Goal: Communication & Community: Answer question/provide support

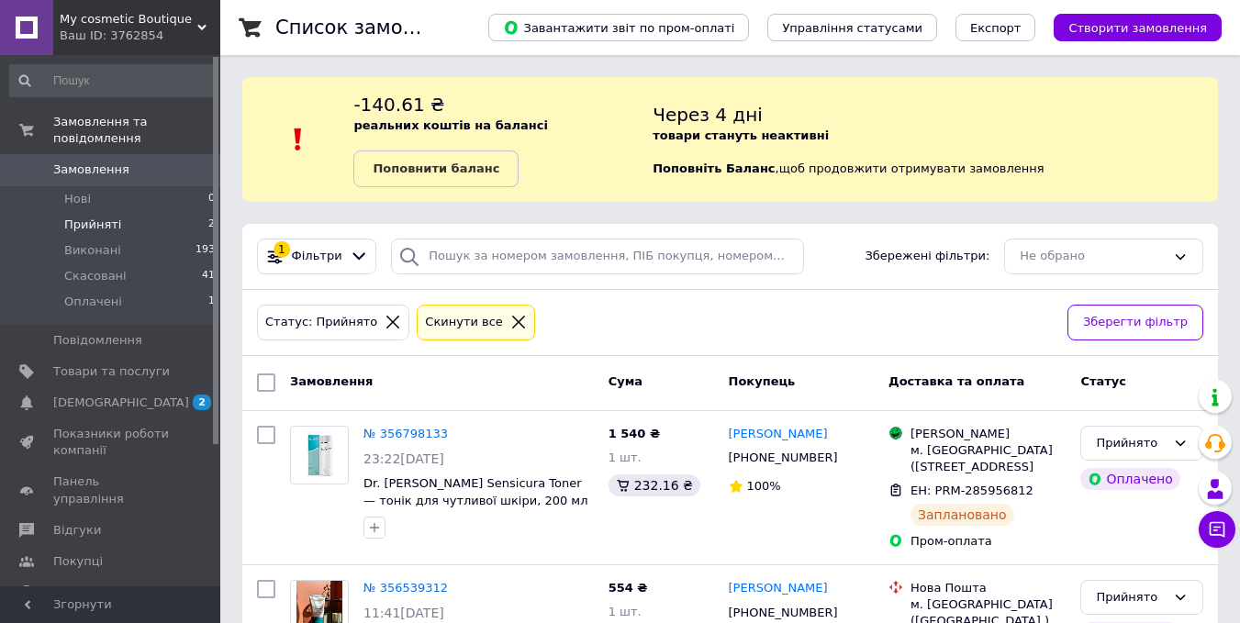
scroll to position [151, 0]
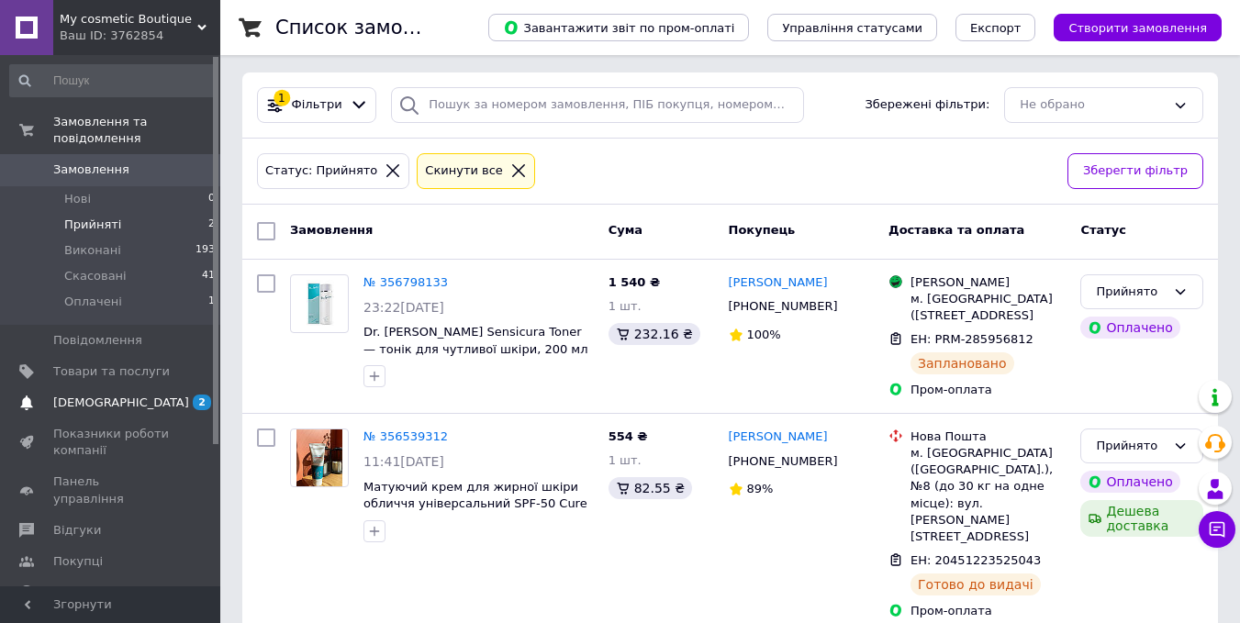
click at [102, 395] on span "[DEMOGRAPHIC_DATA]" at bounding box center [121, 403] width 136 height 17
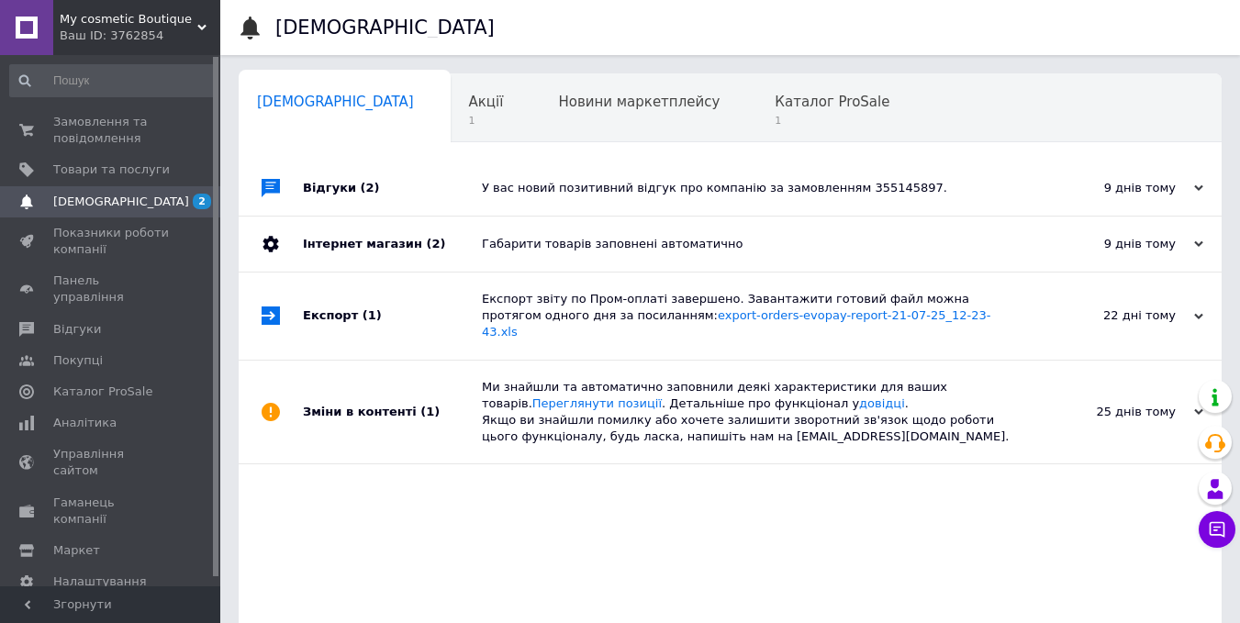
click at [346, 186] on div "Відгуки (2)" at bounding box center [392, 188] width 179 height 55
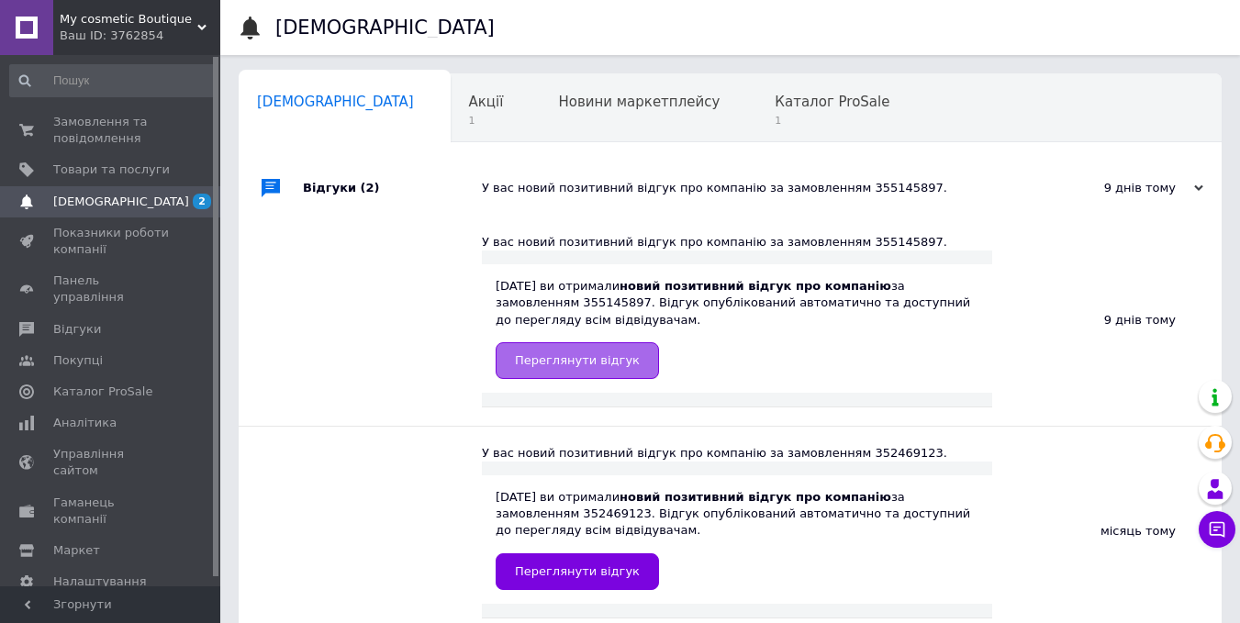
click at [587, 355] on span "Переглянути відгук" at bounding box center [577, 360] width 125 height 14
click at [92, 129] on span "Замовлення та повідомлення" at bounding box center [111, 130] width 117 height 33
